Goal: Task Accomplishment & Management: Manage account settings

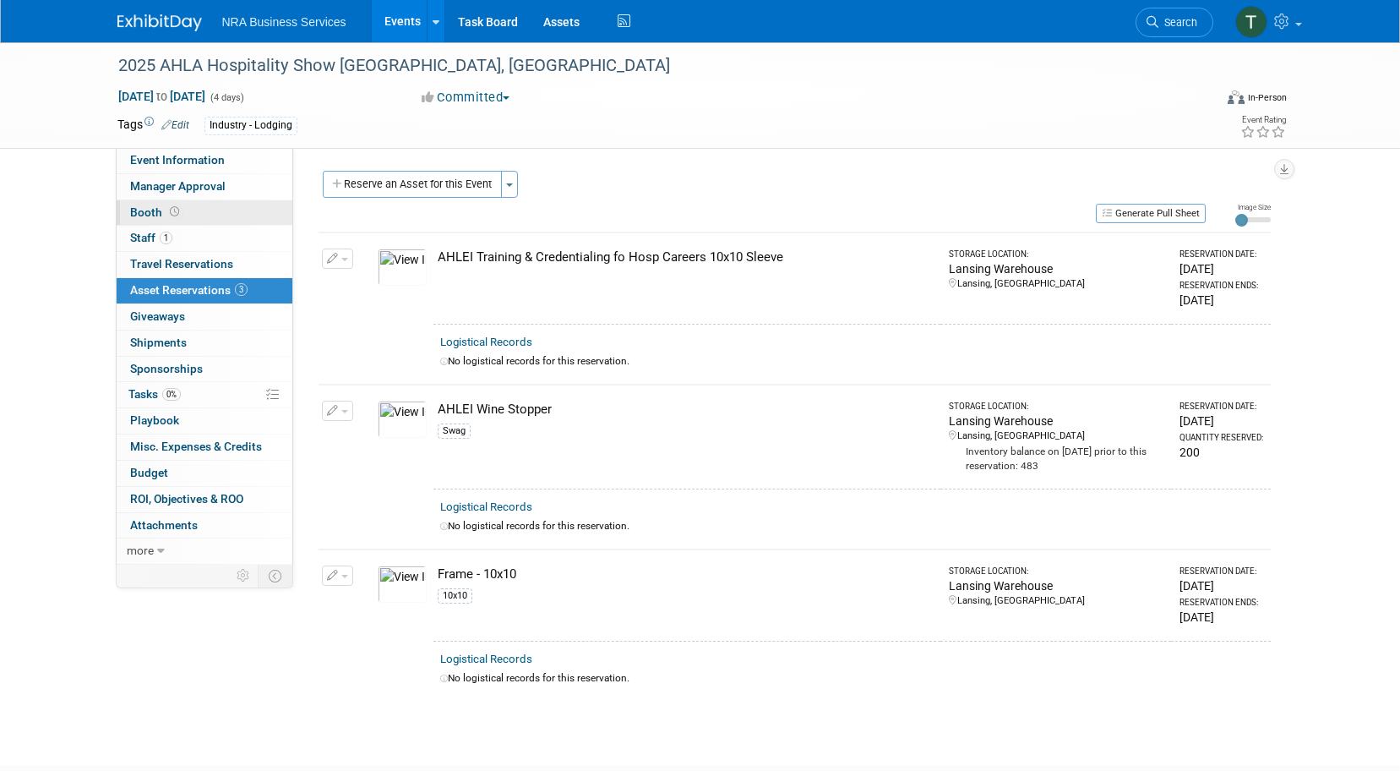
click at [149, 208] on span "Booth" at bounding box center [156, 212] width 52 height 14
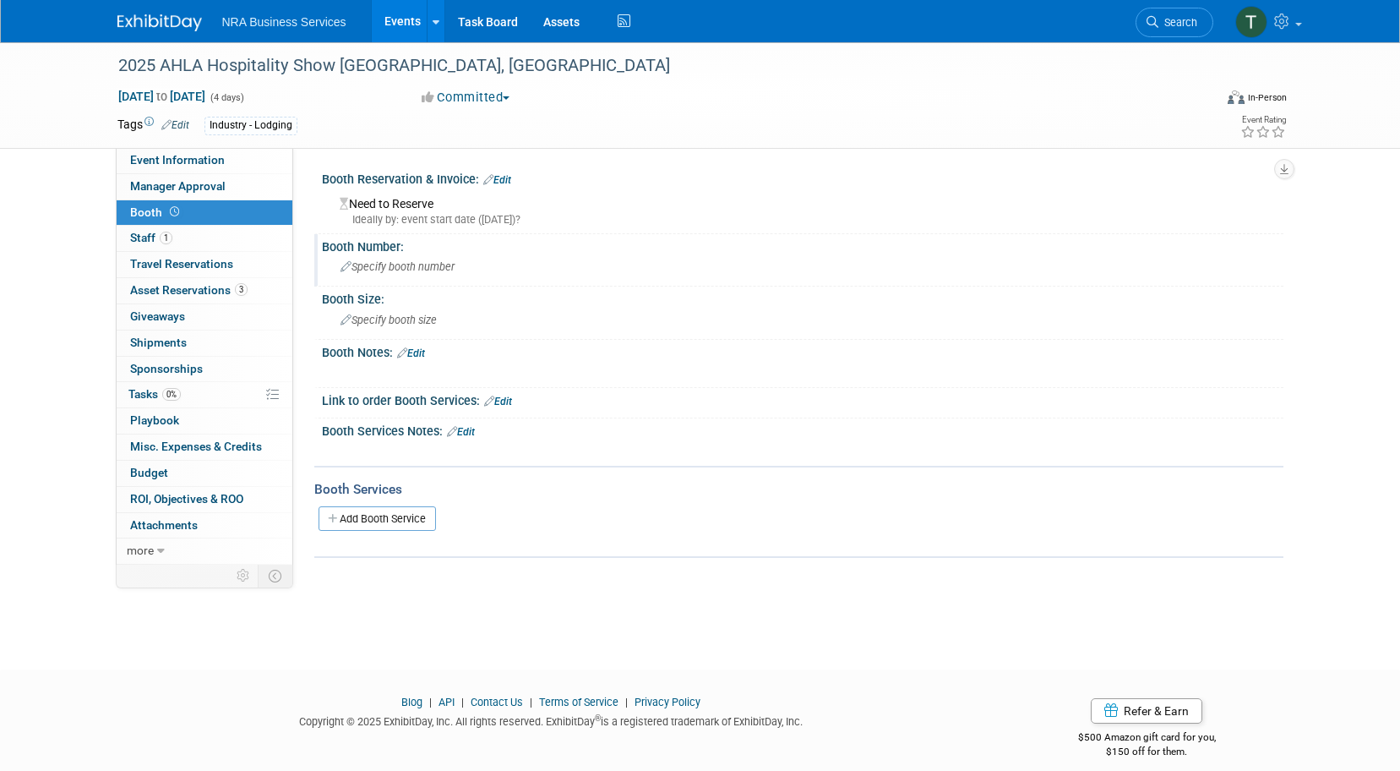
click at [397, 270] on span "Specify booth number" at bounding box center [398, 266] width 114 height 13
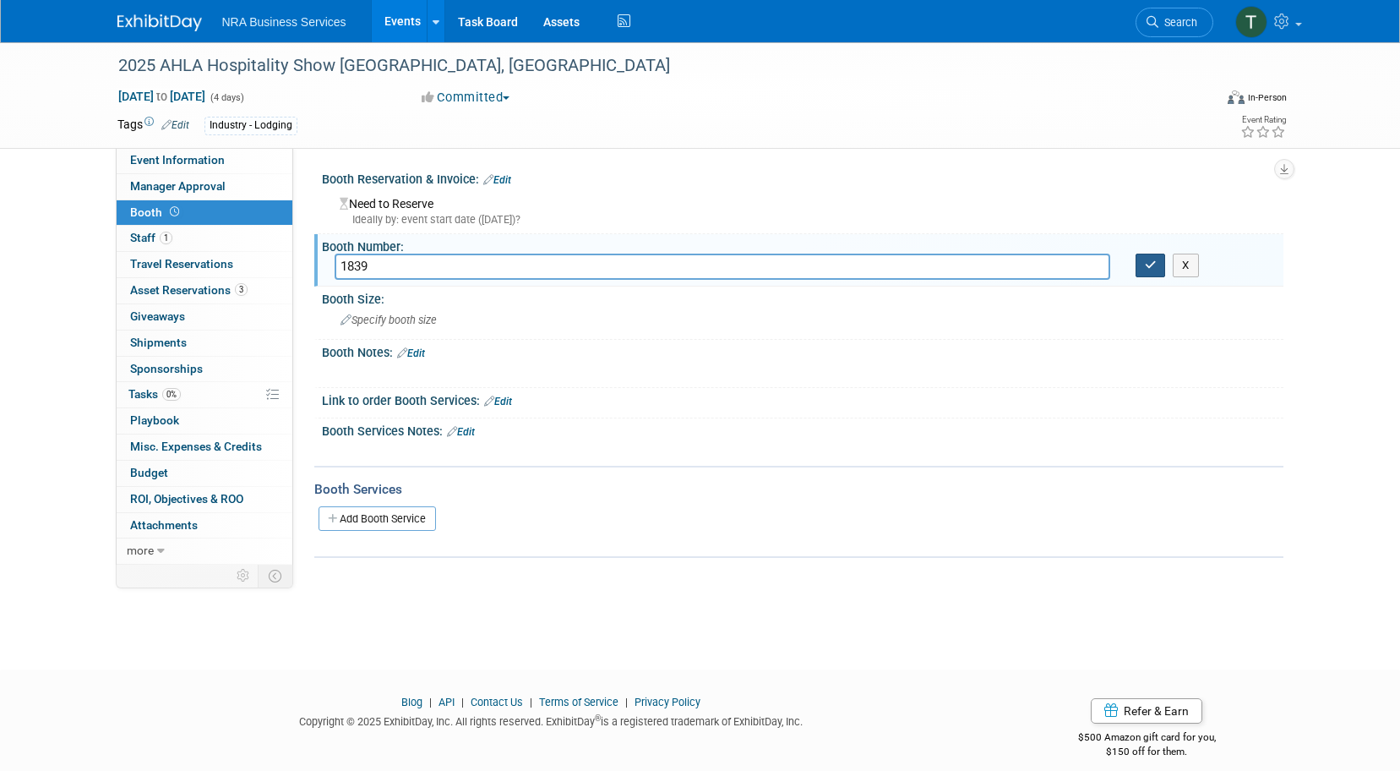
type input "1839"
click at [1153, 264] on icon "button" at bounding box center [1151, 264] width 12 height 11
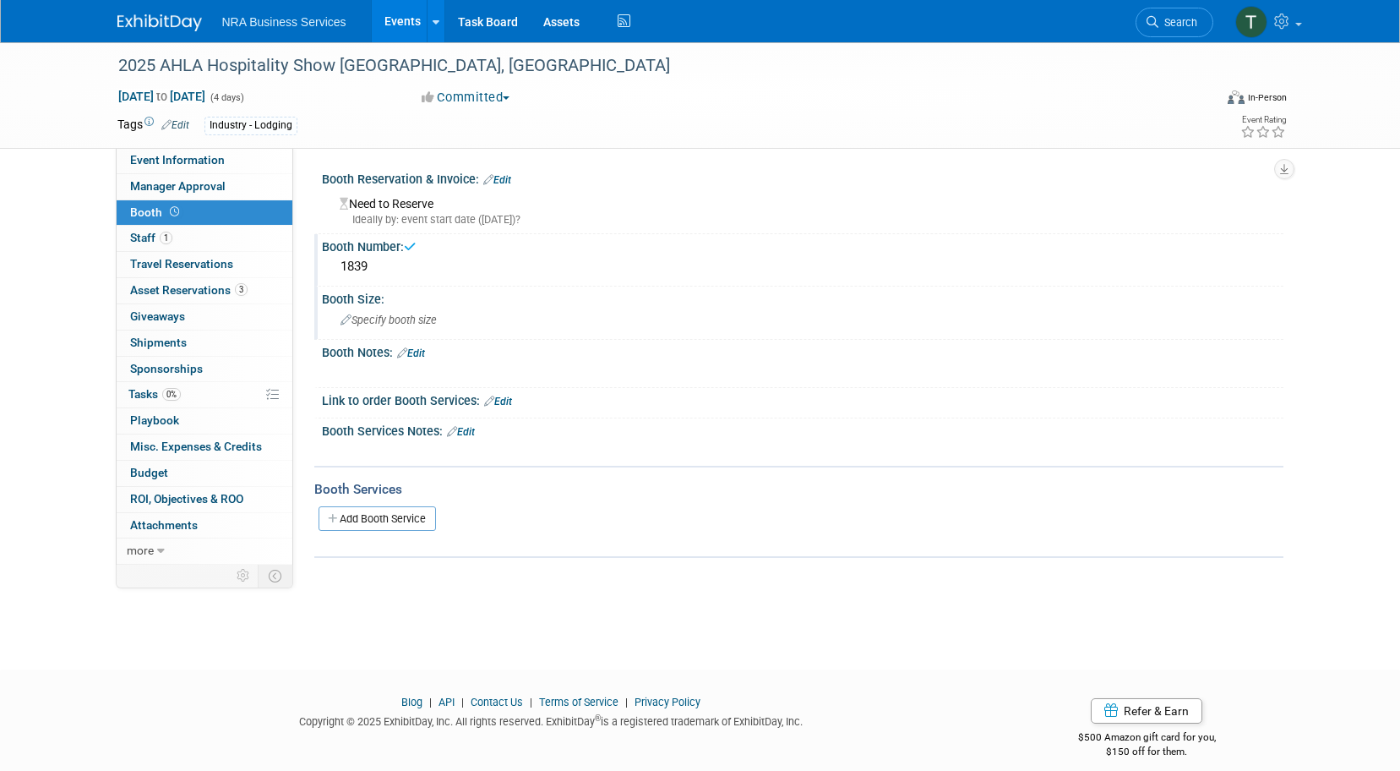
click at [432, 322] on span "Specify booth size" at bounding box center [389, 319] width 96 height 13
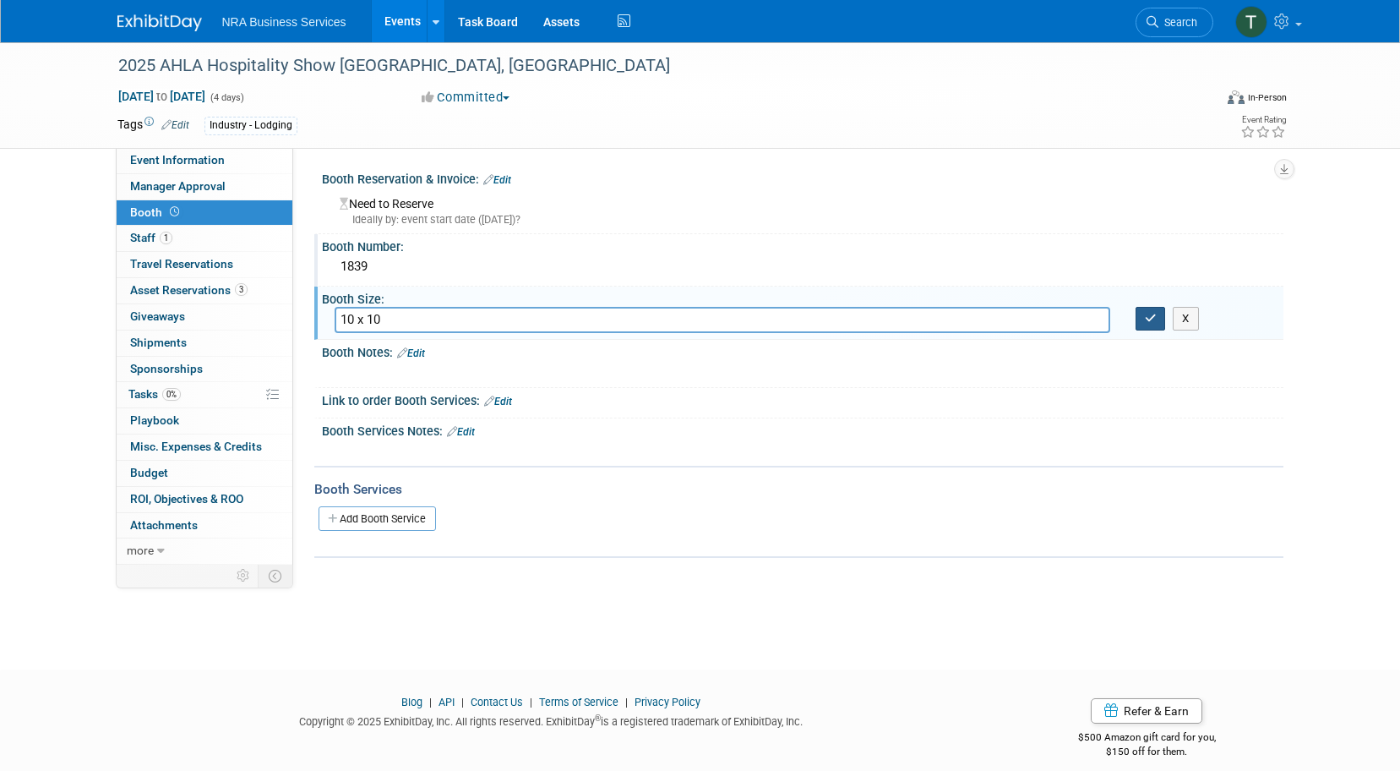
type input "10 x 10"
click at [1150, 319] on icon "button" at bounding box center [1151, 318] width 12 height 11
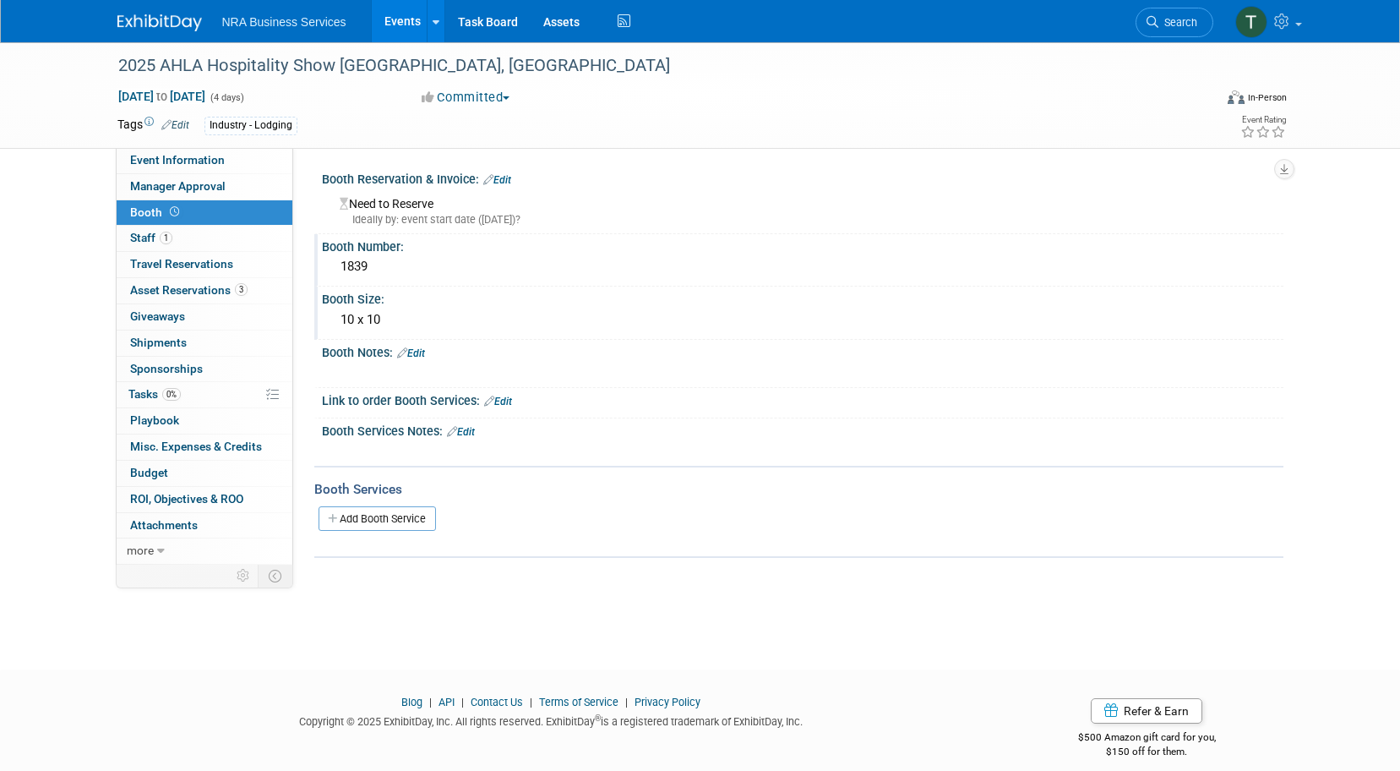
click at [512, 399] on link "Edit" at bounding box center [498, 401] width 28 height 12
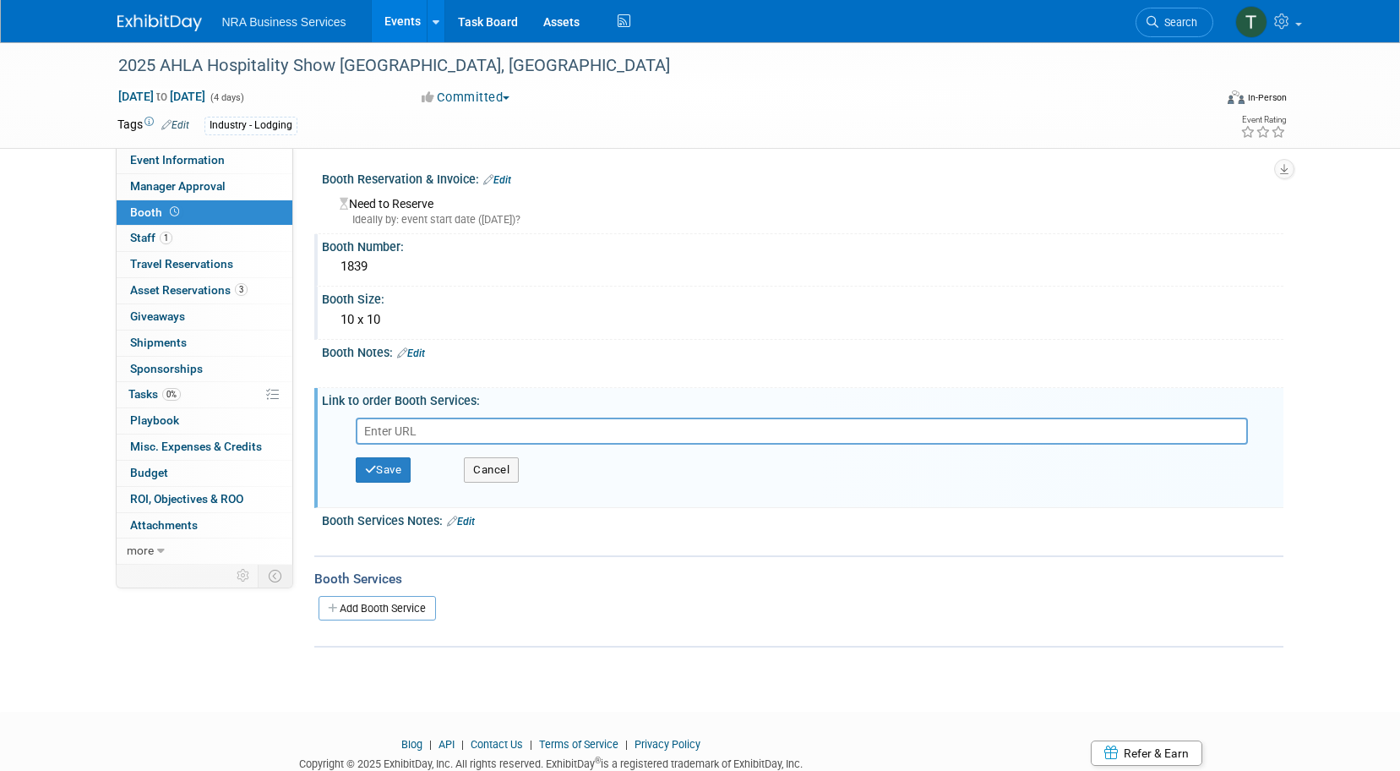
click at [461, 430] on input "text" at bounding box center [802, 430] width 892 height 27
type input "[URL][DOMAIN_NAME]"
click at [395, 475] on button "Save" at bounding box center [384, 469] width 56 height 25
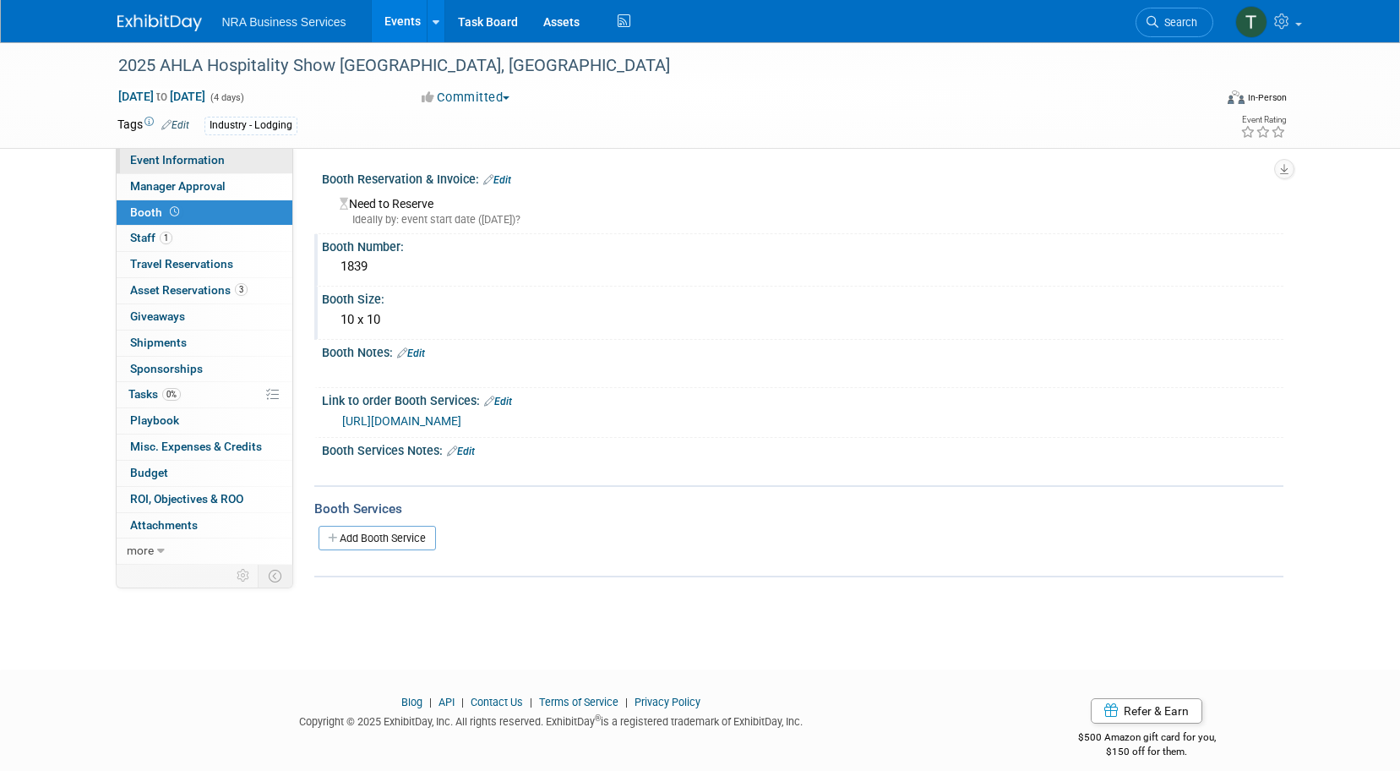
click at [178, 157] on span "Event Information" at bounding box center [177, 160] width 95 height 14
select select "[PERSON_NAME]"
select select "Industry - Lodging"
select select "AHLEI"
select select "ServSuccess"
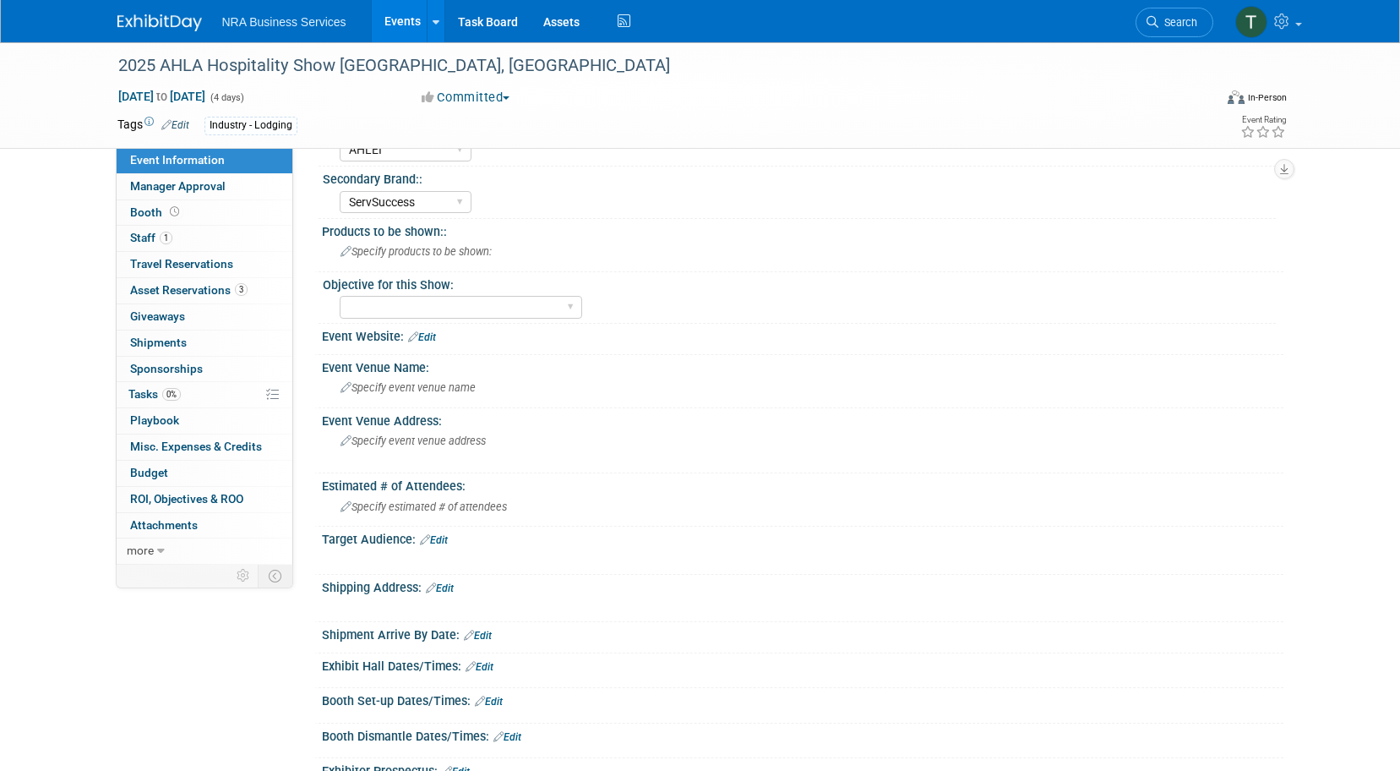
scroll to position [169, 0]
